Goal: Find specific page/section: Find specific page/section

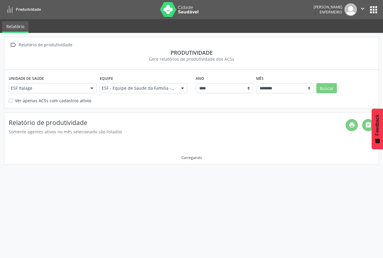
click at [373, 7] on button "apps" at bounding box center [374, 9] width 10 height 10
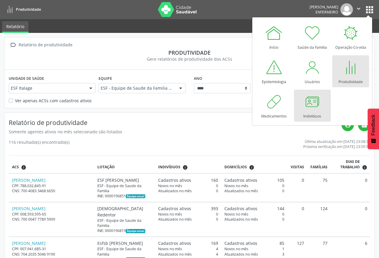
click at [313, 107] on div at bounding box center [312, 102] width 18 height 18
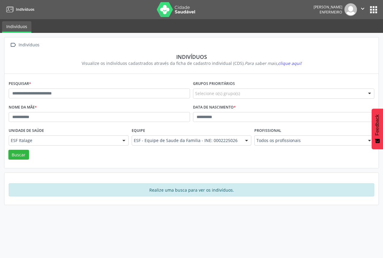
click at [374, 8] on button "apps" at bounding box center [374, 9] width 10 height 10
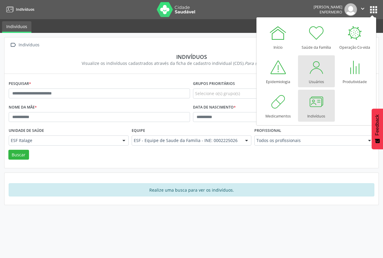
click at [314, 70] on div at bounding box center [316, 67] width 18 height 18
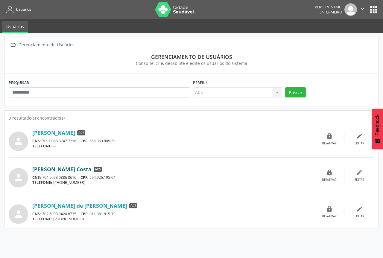
click at [76, 171] on link "[PERSON_NAME] Costa" at bounding box center [61, 169] width 59 height 7
